Goal: Task Accomplishment & Management: Use online tool/utility

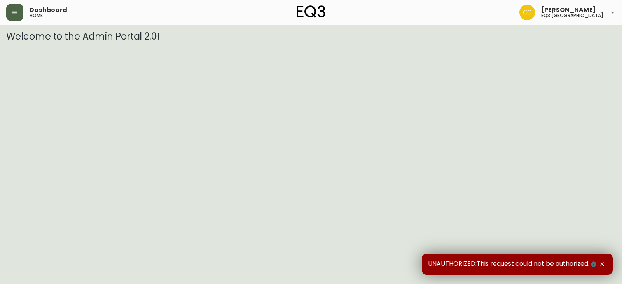
click at [15, 14] on icon "button" at bounding box center [14, 12] width 5 height 3
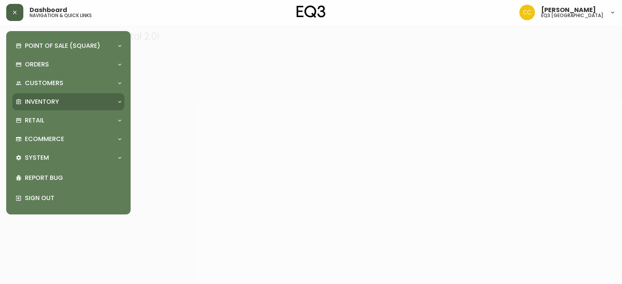
click at [32, 99] on p "Inventory" at bounding box center [42, 102] width 34 height 9
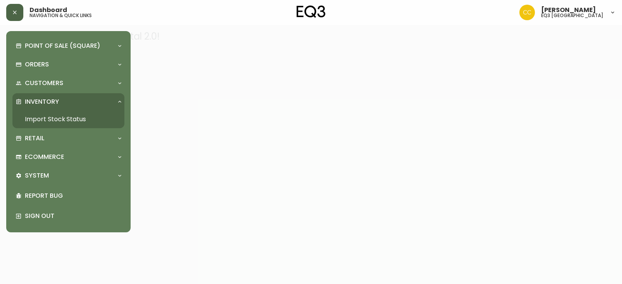
click at [40, 116] on link "Import Stock Status" at bounding box center [68, 119] width 112 height 18
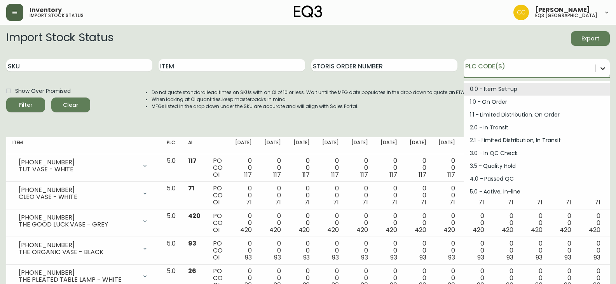
click at [601, 70] on icon at bounding box center [603, 68] width 8 height 8
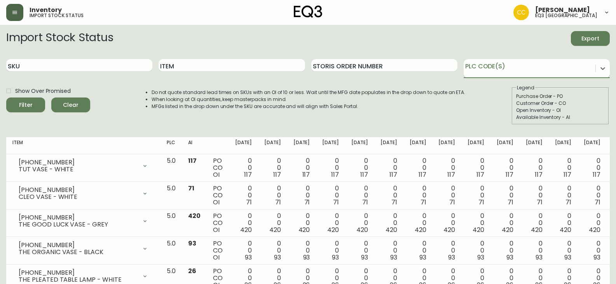
click at [537, 70] on div at bounding box center [530, 67] width 132 height 12
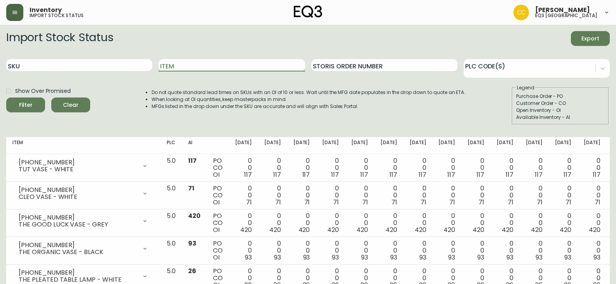
click at [194, 59] on input "Item" at bounding box center [232, 65] width 146 height 12
type input "merino"
click at [6, 98] on button "Filter" at bounding box center [25, 105] width 39 height 15
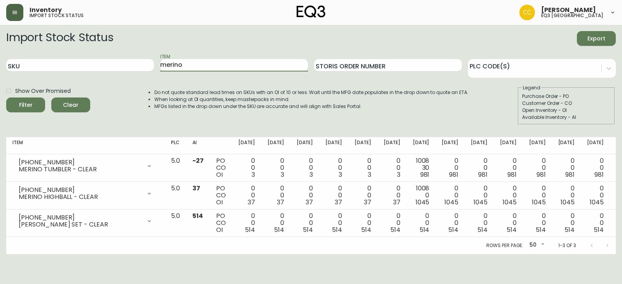
drag, startPoint x: 205, startPoint y: 68, endPoint x: 94, endPoint y: 75, distance: 111.8
click at [94, 75] on div "SKU Item merino Storis Order Number PLC Code(s)" at bounding box center [310, 65] width 609 height 25
click at [608, 12] on div "[PERSON_NAME] eq3 [GEOGRAPHIC_DATA]" at bounding box center [567, 13] width 96 height 16
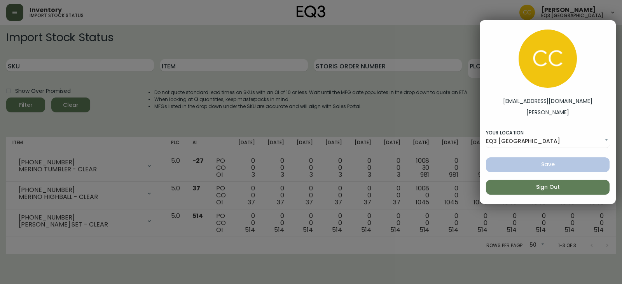
click at [541, 188] on span "Sign Out" at bounding box center [547, 187] width 111 height 10
